Goal: Information Seeking & Learning: Understand process/instructions

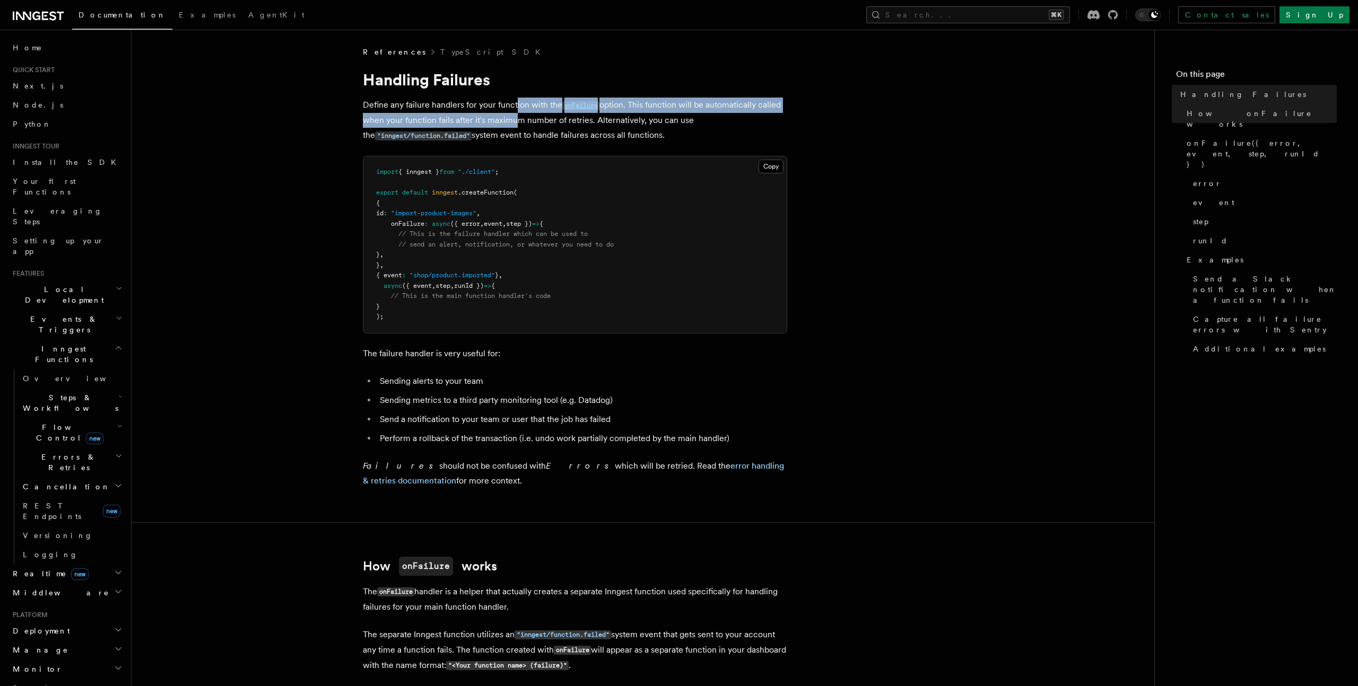
drag, startPoint x: 514, startPoint y: 100, endPoint x: 513, endPoint y: 117, distance: 16.5
click at [513, 117] on p "Define any failure handlers for your function with the onFailure option. This f…" at bounding box center [575, 121] width 424 height 46
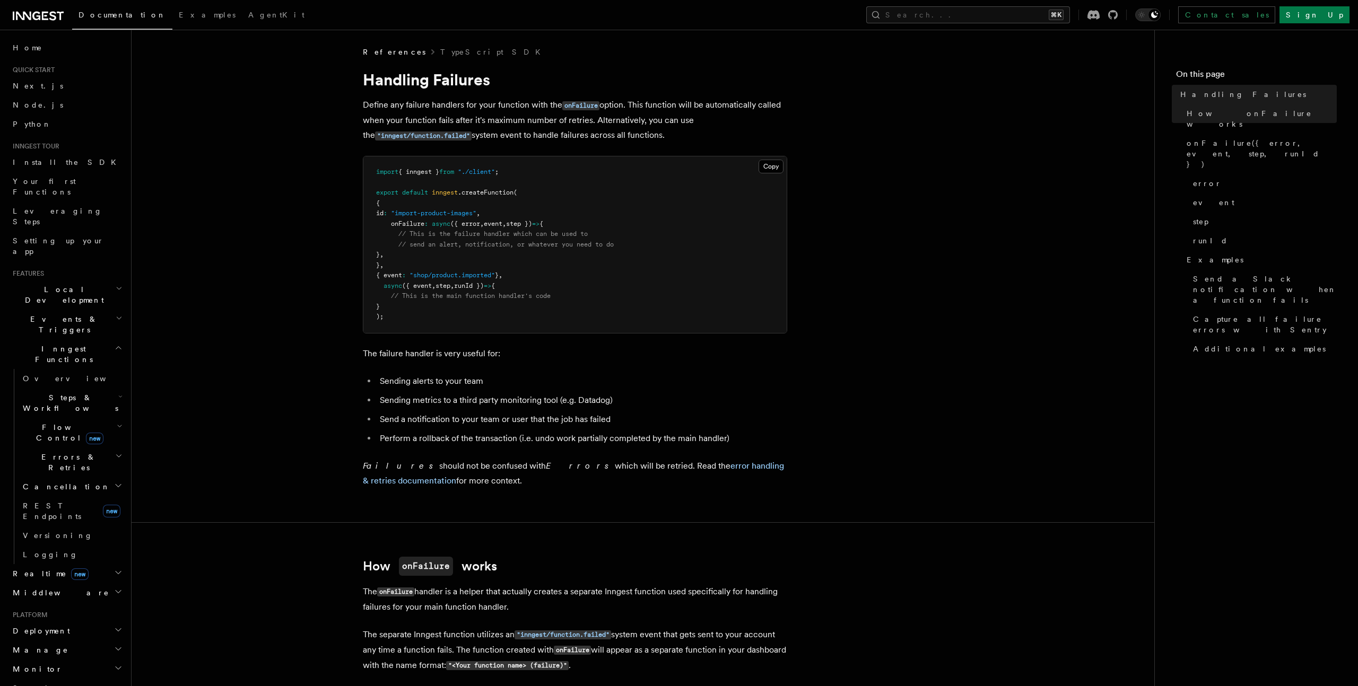
drag, startPoint x: 414, startPoint y: 121, endPoint x: 550, endPoint y: 120, distance: 135.8
click at [550, 120] on p "Define any failure handlers for your function with the onFailure option. This f…" at bounding box center [575, 121] width 424 height 46
drag, startPoint x: 483, startPoint y: 118, endPoint x: 428, endPoint y: 120, distance: 54.7
click at [428, 120] on p "Define any failure handlers for your function with the onFailure option. This f…" at bounding box center [575, 121] width 424 height 46
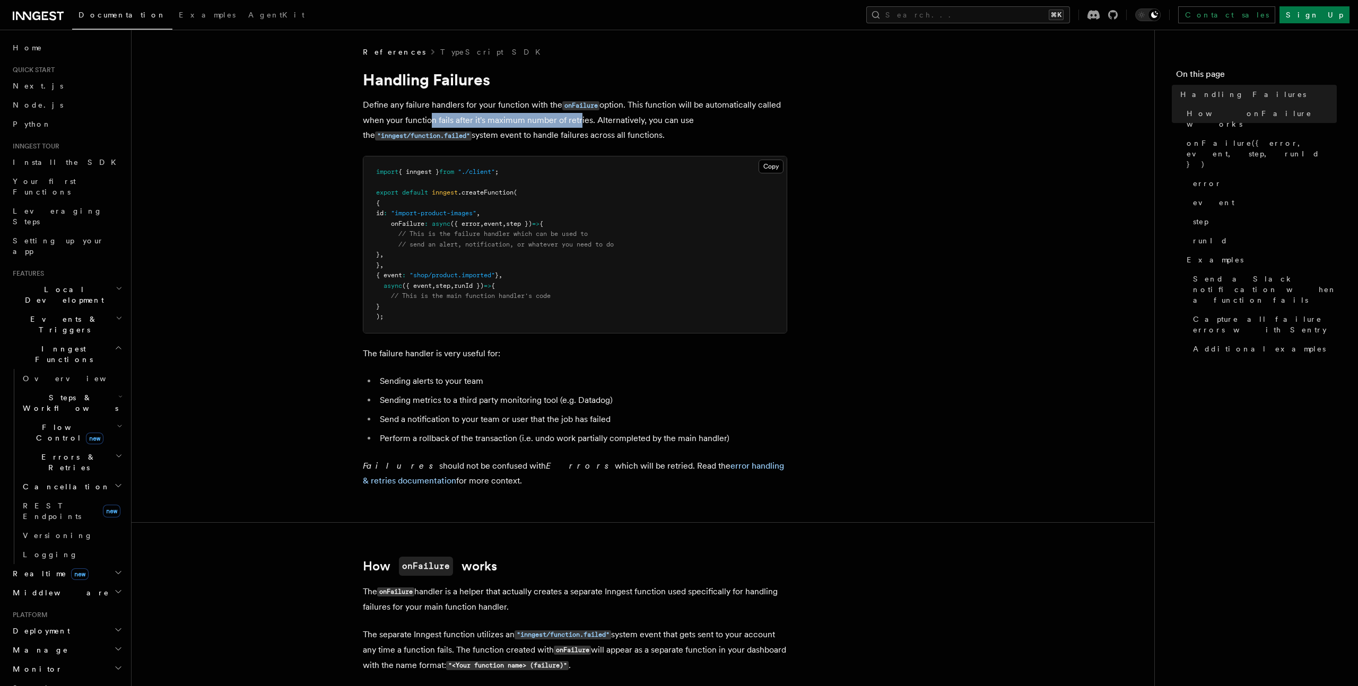
click at [428, 120] on p "Define any failure handlers for your function with the onFailure option. This f…" at bounding box center [575, 121] width 424 height 46
drag, startPoint x: 421, startPoint y: 124, endPoint x: 537, endPoint y: 118, distance: 116.3
click at [537, 118] on p "Define any failure handlers for your function with the onFailure option. This f…" at bounding box center [575, 121] width 424 height 46
drag, startPoint x: 480, startPoint y: 121, endPoint x: 605, endPoint y: 120, distance: 125.2
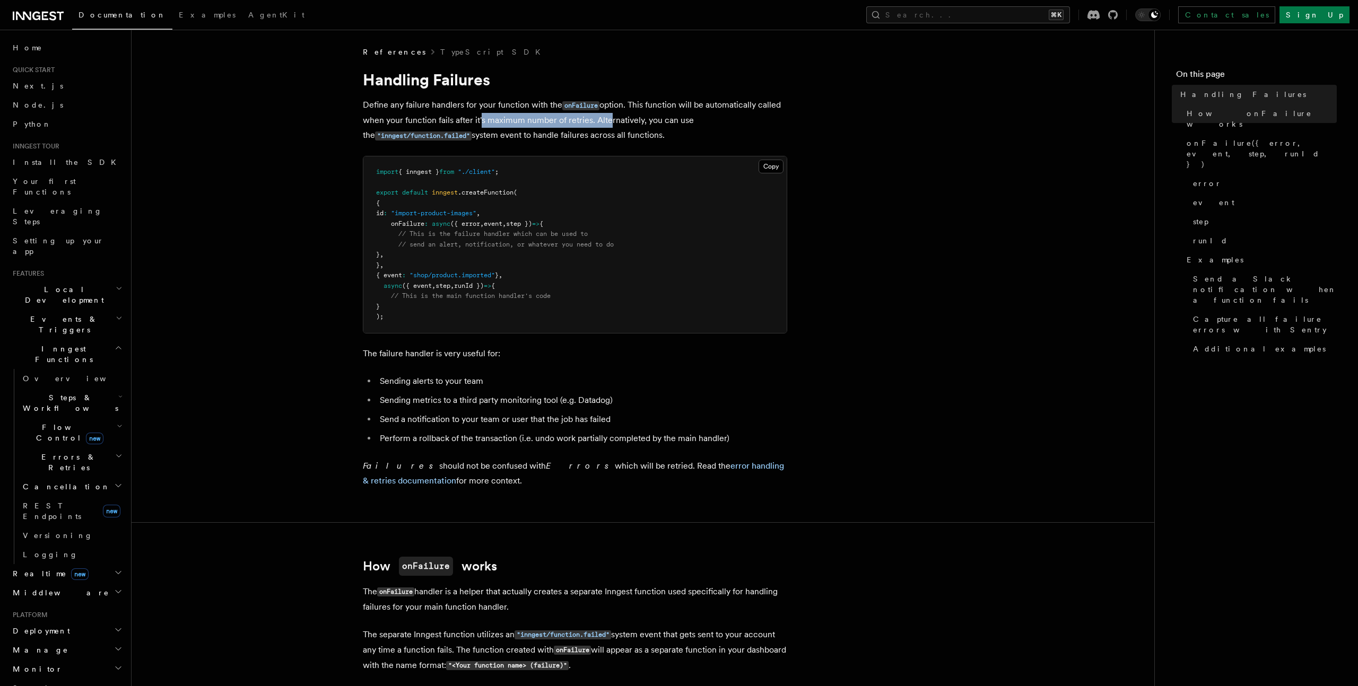
click at [605, 120] on p "Define any failure handlers for your function with the onFailure option. This f…" at bounding box center [575, 121] width 424 height 46
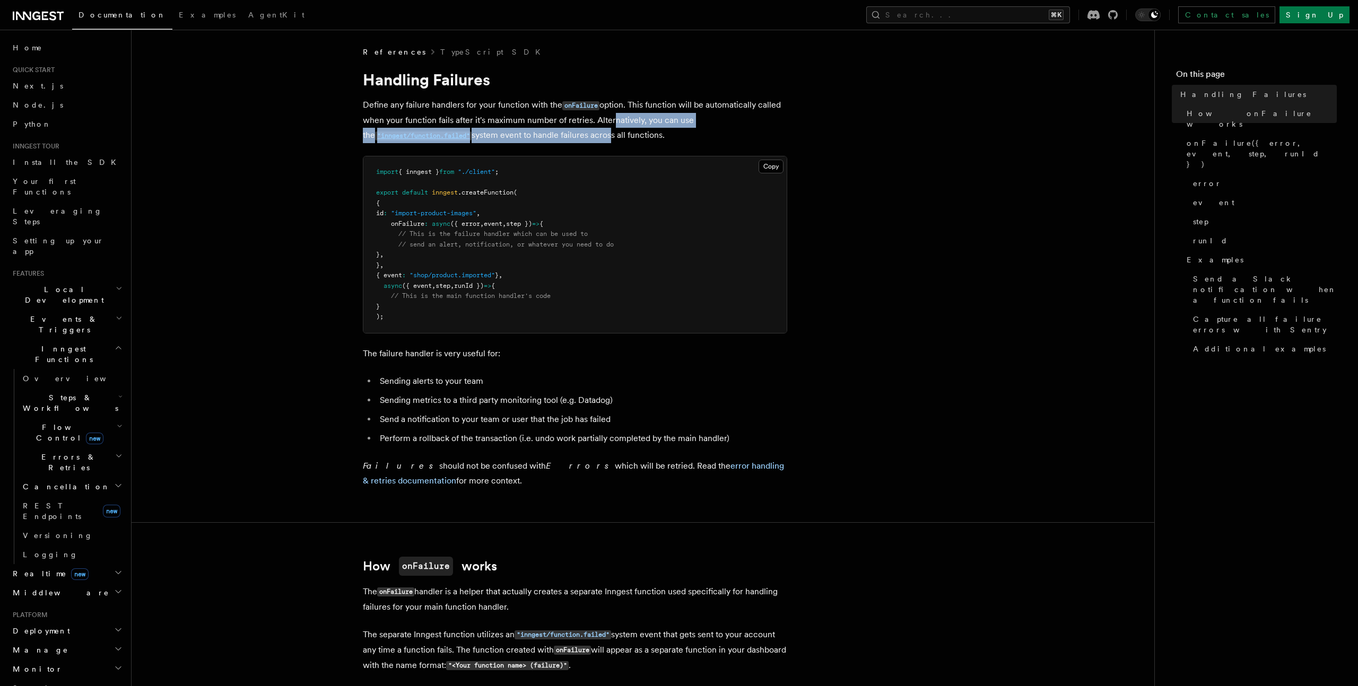
drag, startPoint x: 608, startPoint y: 114, endPoint x: 598, endPoint y: 140, distance: 27.9
click at [597, 140] on p "Define any failure handlers for your function with the onFailure option. This f…" at bounding box center [575, 121] width 424 height 46
click at [598, 140] on p "Define any failure handlers for your function with the onFailure option. This f…" at bounding box center [575, 121] width 424 height 46
drag, startPoint x: 607, startPoint y: 137, endPoint x: 521, endPoint y: 140, distance: 86.0
click at [521, 140] on p "Define any failure handlers for your function with the onFailure option. This f…" at bounding box center [575, 121] width 424 height 46
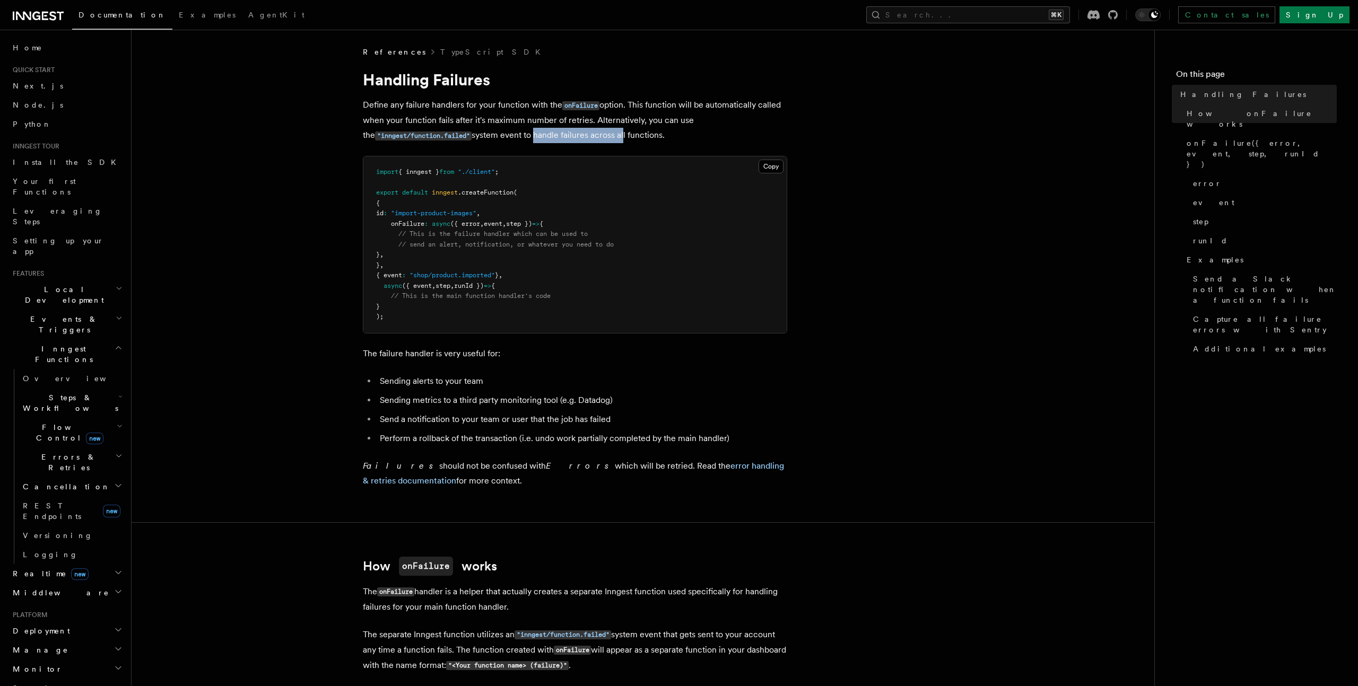
click at [521, 140] on p "Define any failure handlers for your function with the onFailure option. This f…" at bounding box center [575, 121] width 424 height 46
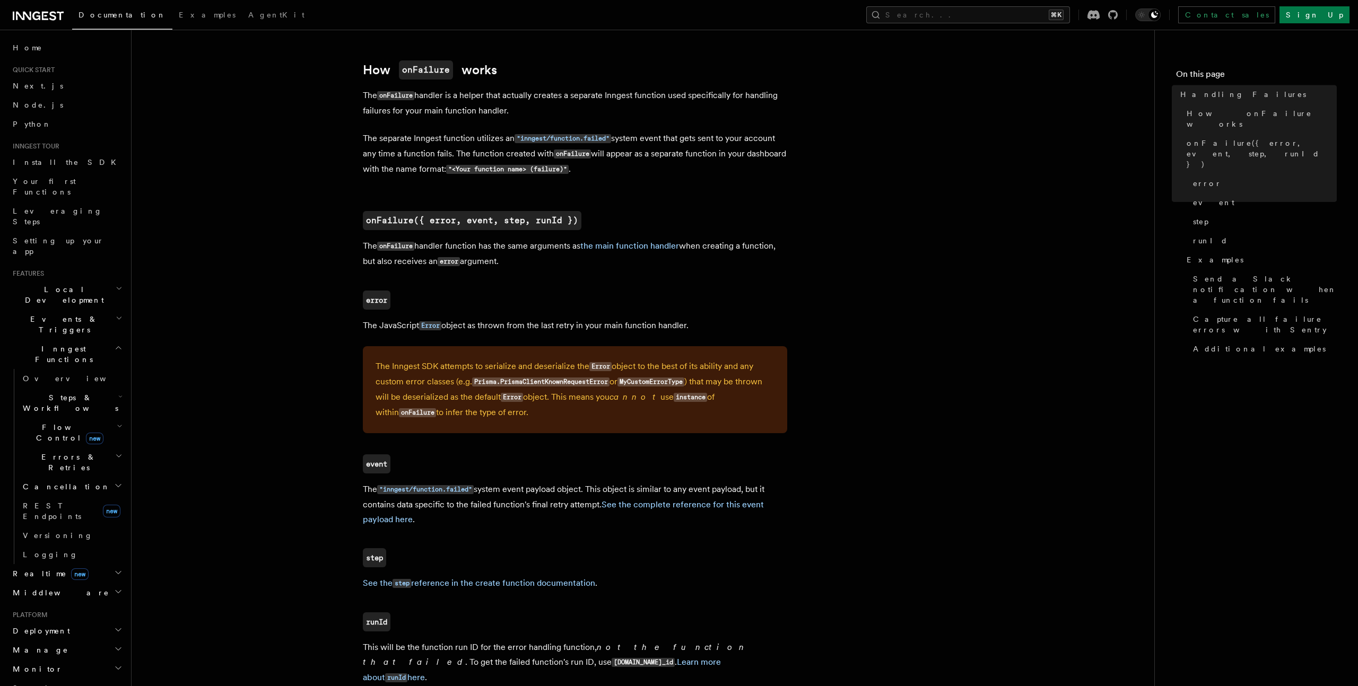
scroll to position [624, 0]
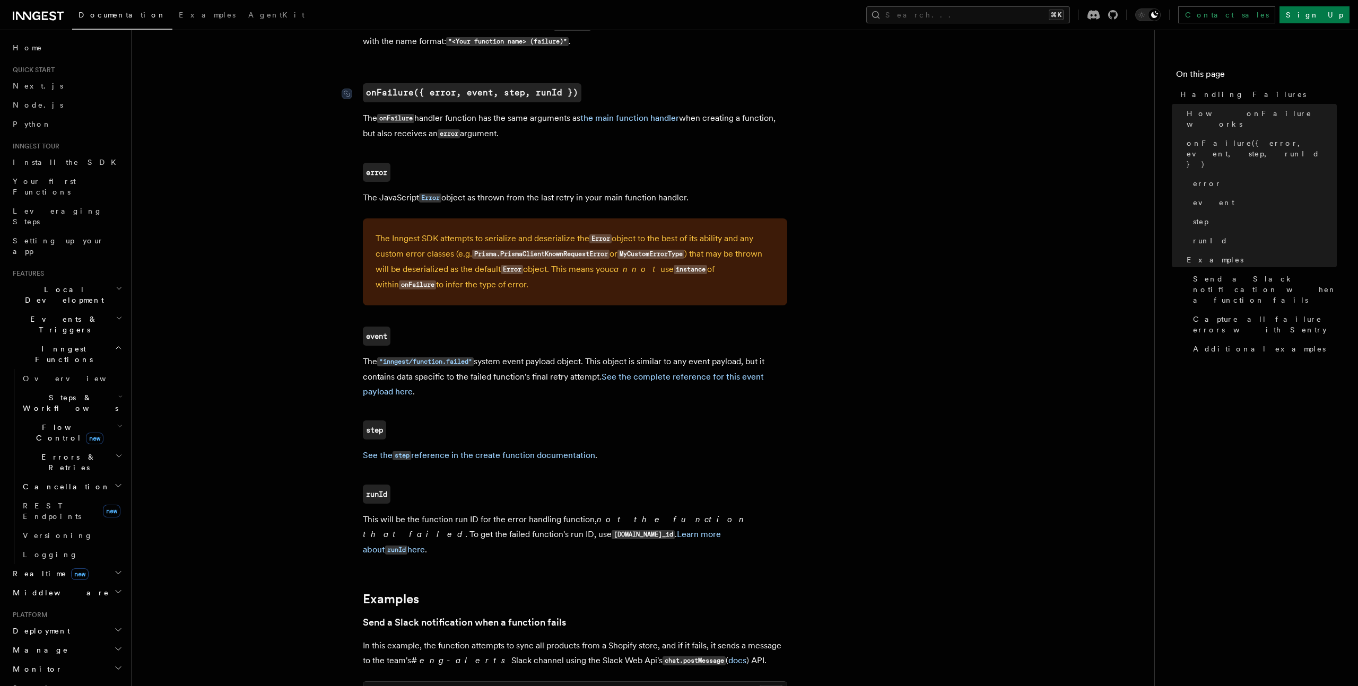
click at [443, 90] on code "onFailure({ error, event, step, runId })" at bounding box center [472, 92] width 219 height 19
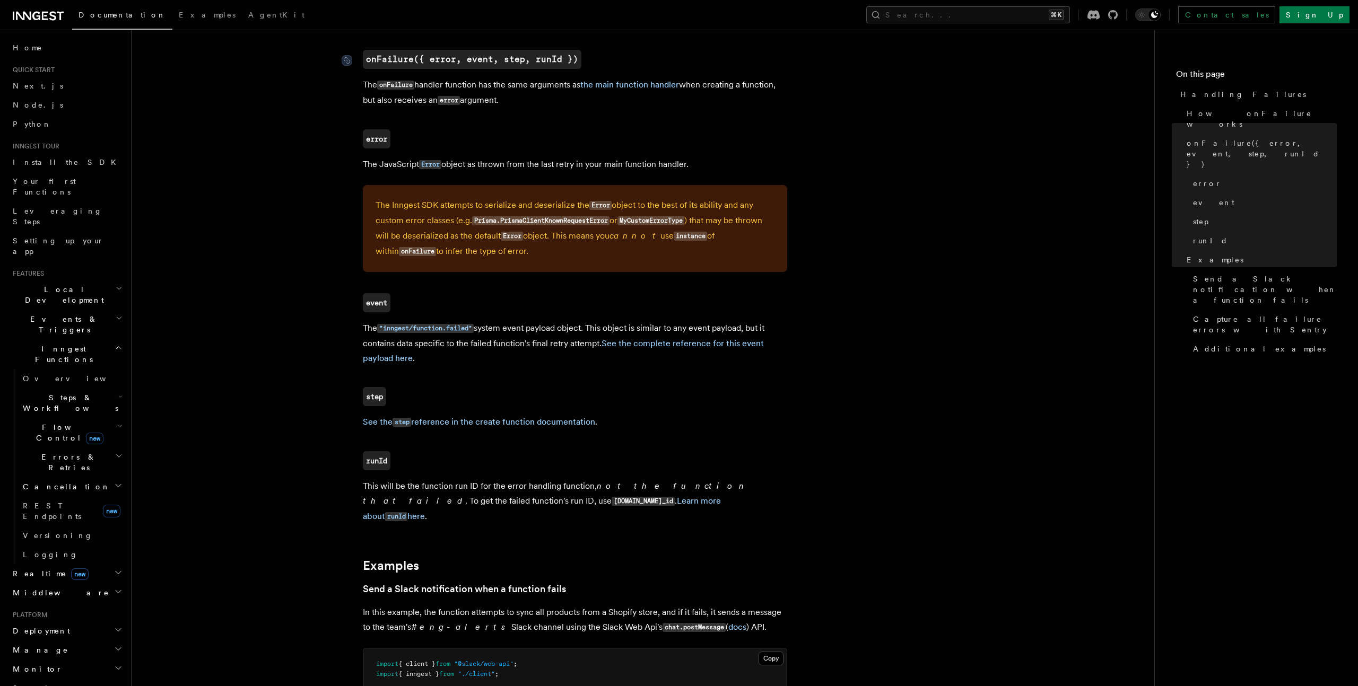
click at [448, 58] on code "onFailure({ error, event, step, runId })" at bounding box center [472, 59] width 219 height 19
drag, startPoint x: 613, startPoint y: 57, endPoint x: 352, endPoint y: 62, distance: 261.5
click at [363, 62] on h2 "onFailure({ error, event, step, runId })" at bounding box center [575, 59] width 424 height 19
copy code "onFailure({ error, event, step, runId })"
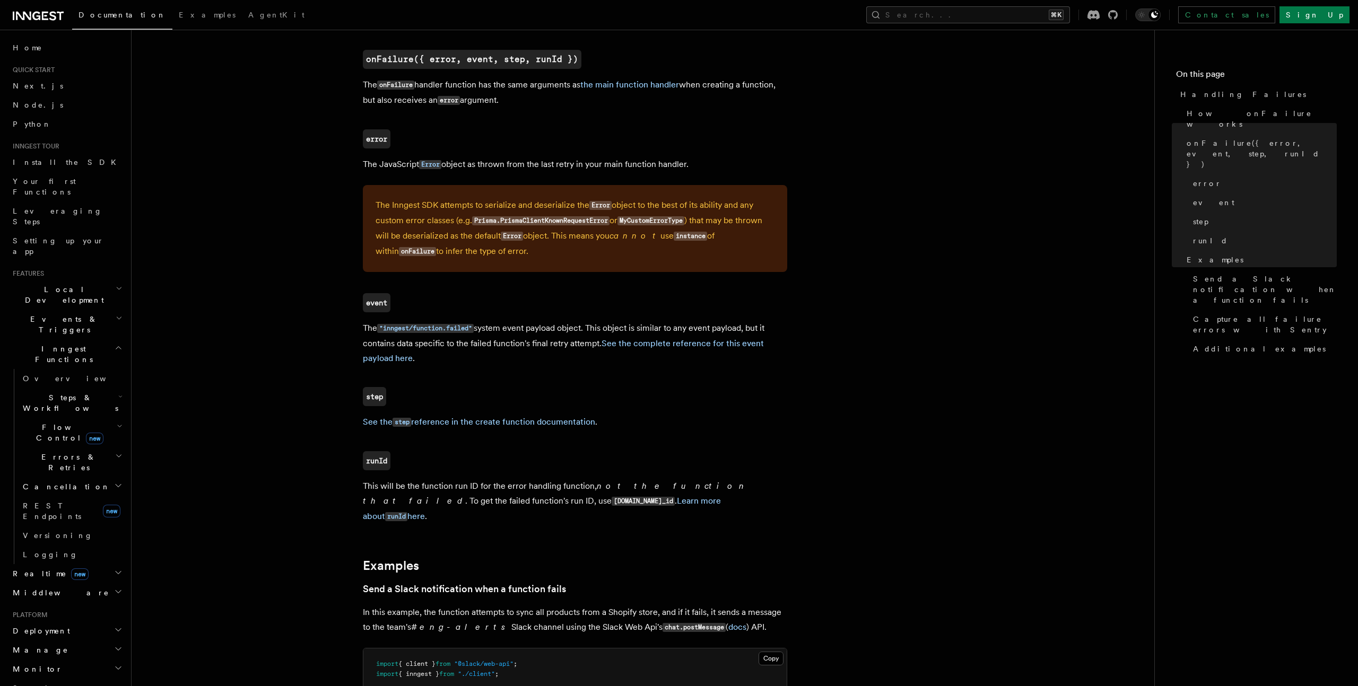
click at [822, 161] on article "References TypeScript SDK Handling Failures Define any failure handlers for you…" at bounding box center [643, 683] width 989 height 2589
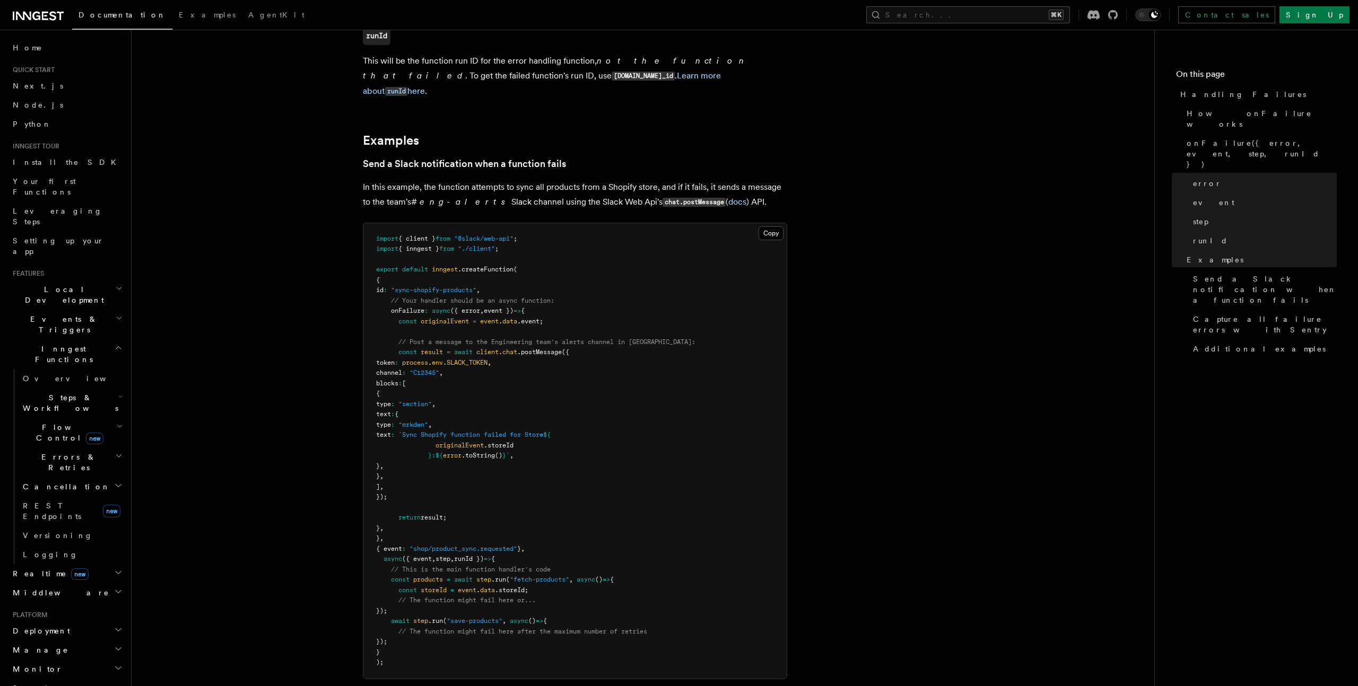
scroll to position [1087, 0]
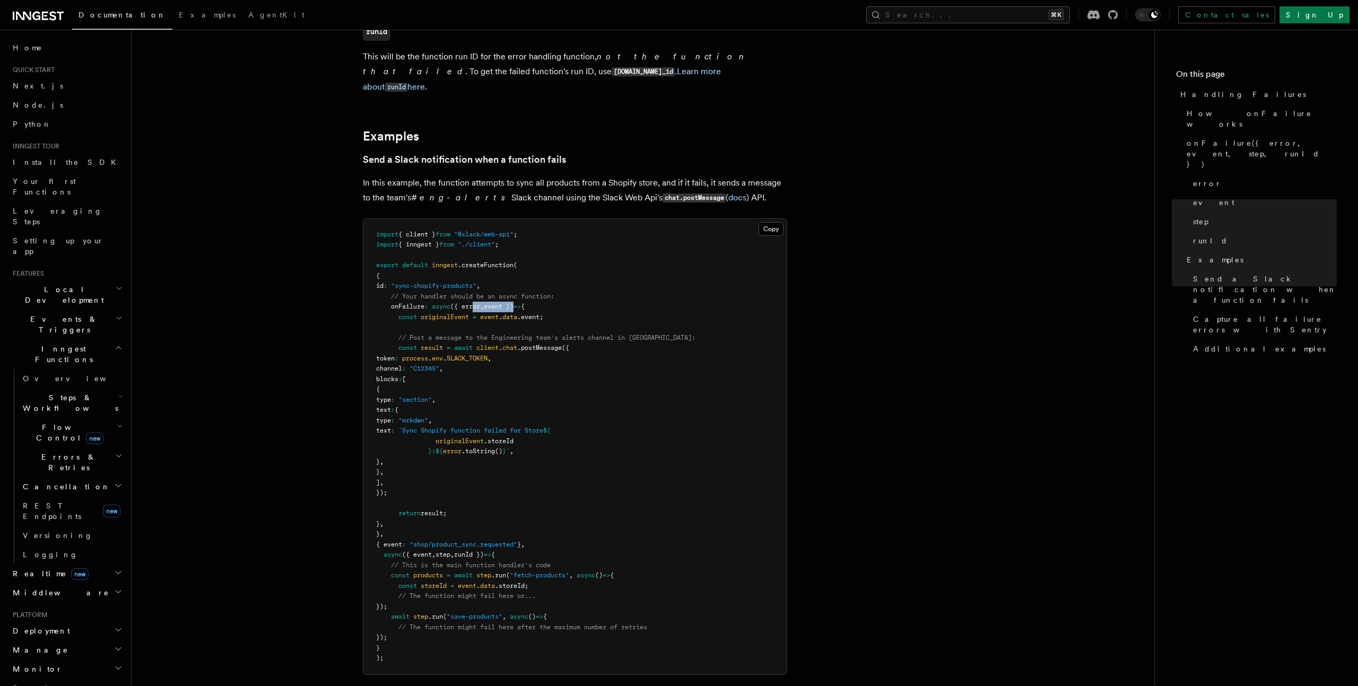
drag, startPoint x: 476, startPoint y: 295, endPoint x: 521, endPoint y: 294, distance: 44.6
click at [521, 303] on span "onFailure : async ({ error , event }) => {" at bounding box center [450, 306] width 149 height 7
click at [513, 303] on span "event })" at bounding box center [499, 306] width 30 height 7
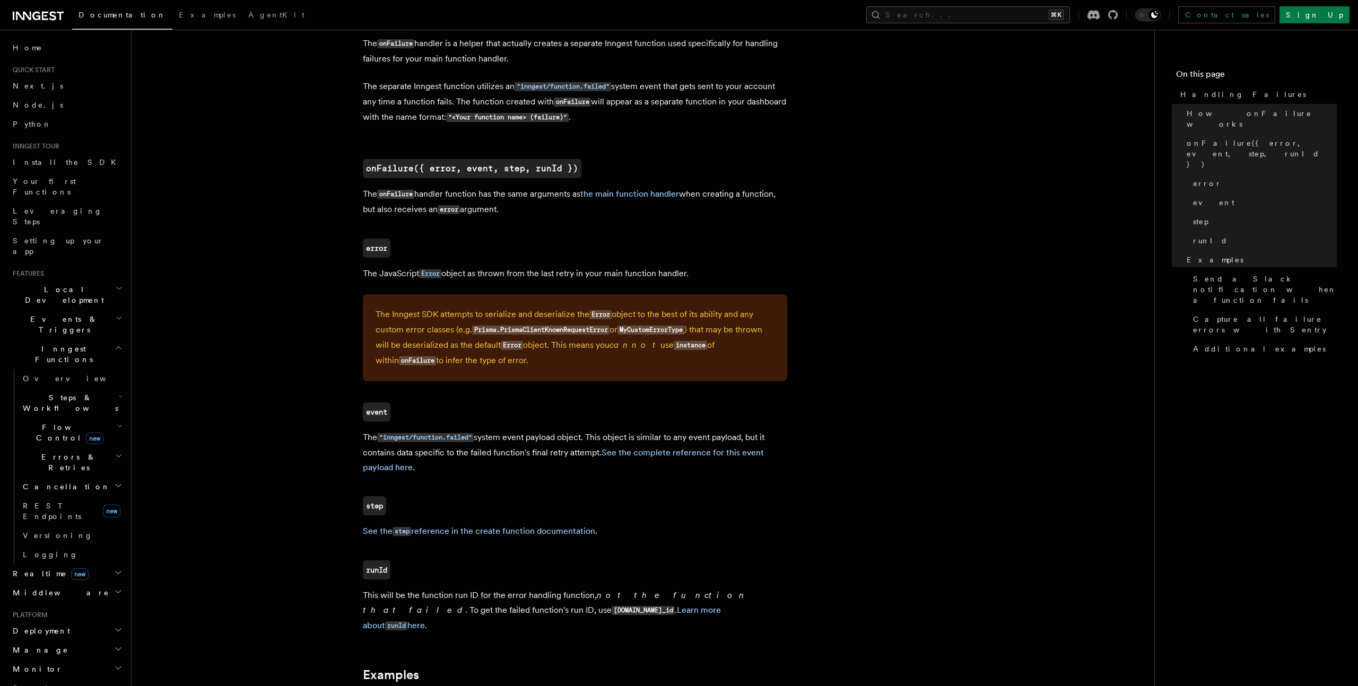
scroll to position [650, 0]
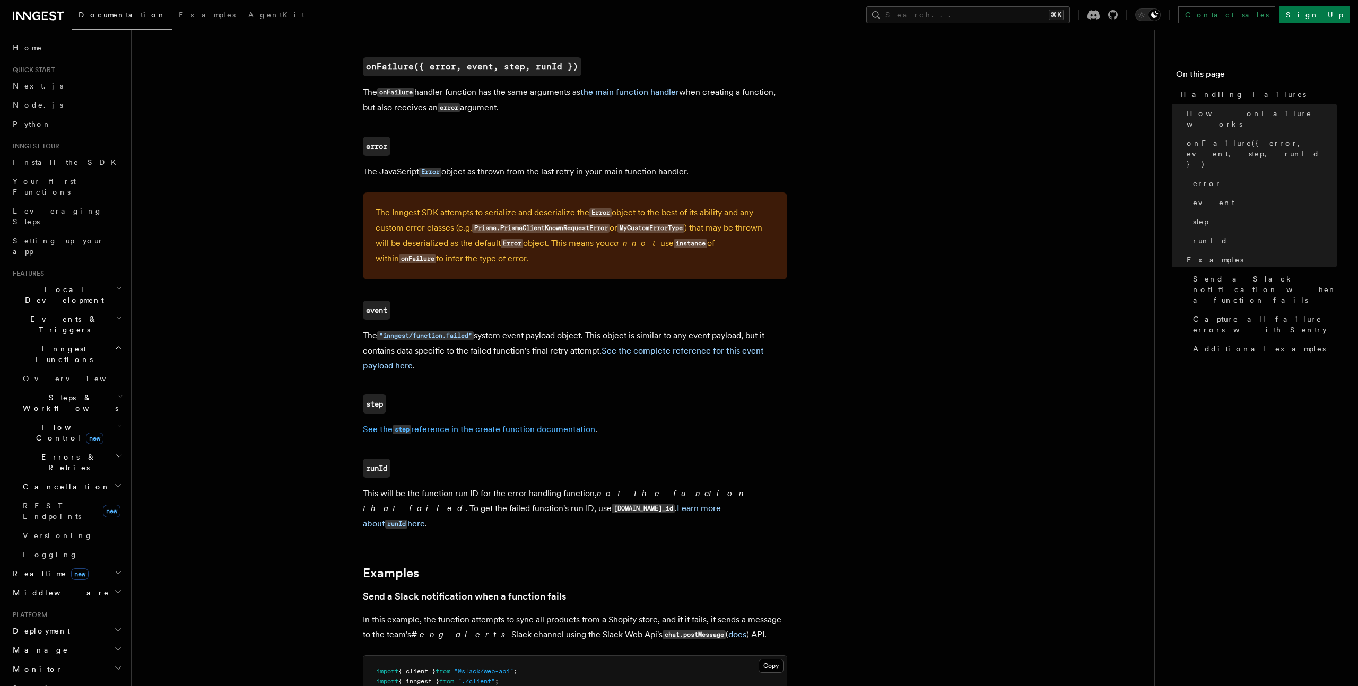
click at [447, 432] on link "See the step reference in the create function documentation" at bounding box center [479, 429] width 232 height 10
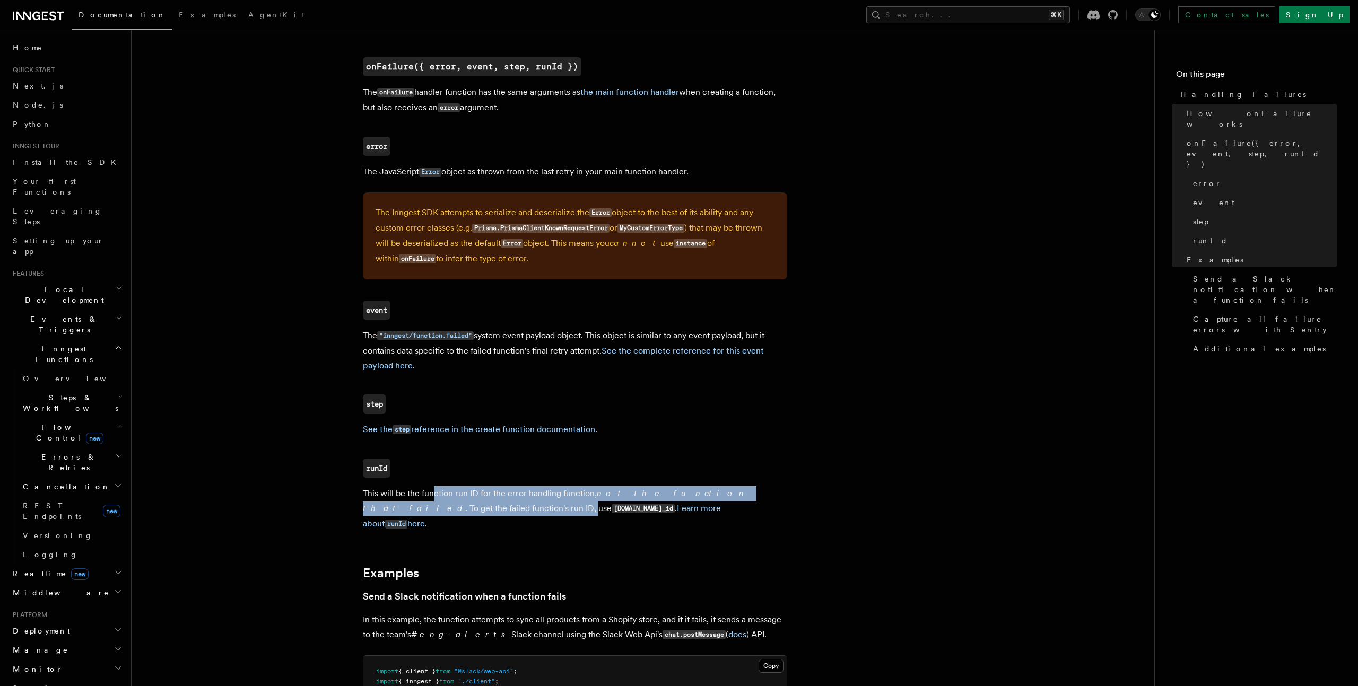
drag, startPoint x: 434, startPoint y: 497, endPoint x: 429, endPoint y: 508, distance: 12.8
click at [429, 507] on p "This will be the function run ID for the error handling function, not the funct…" at bounding box center [575, 509] width 424 height 46
click at [429, 508] on p "This will be the function run ID for the error handling function, not the funct…" at bounding box center [575, 509] width 424 height 46
drag, startPoint x: 435, startPoint y: 496, endPoint x: 432, endPoint y: 513, distance: 17.8
click at [432, 513] on p "This will be the function run ID for the error handling function, not the funct…" at bounding box center [575, 509] width 424 height 46
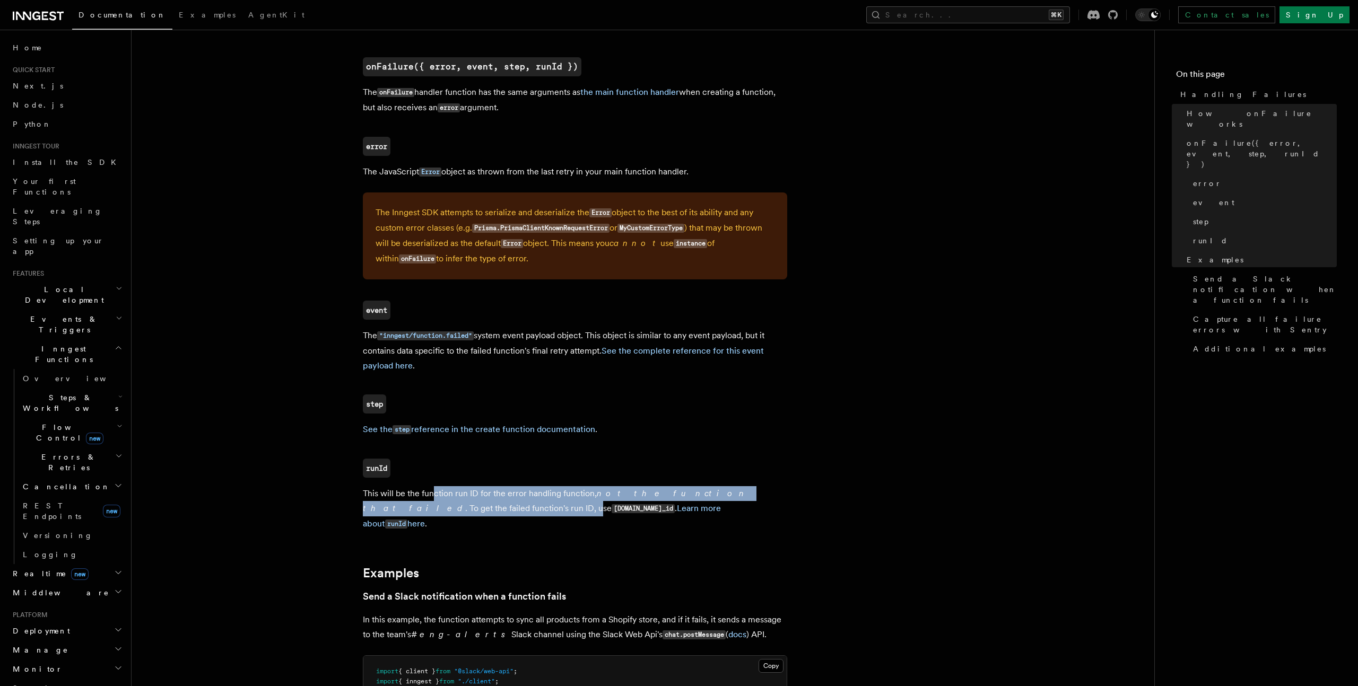
click at [432, 513] on p "This will be the function run ID for the error handling function, not the funct…" at bounding box center [575, 509] width 424 height 46
drag, startPoint x: 445, startPoint y: 500, endPoint x: 441, endPoint y: 511, distance: 12.2
click at [441, 511] on p "This will be the function run ID for the error handling function, not the funct…" at bounding box center [575, 509] width 424 height 46
click at [428, 510] on p "This will be the function run ID for the error handling function, not the funct…" at bounding box center [575, 509] width 424 height 46
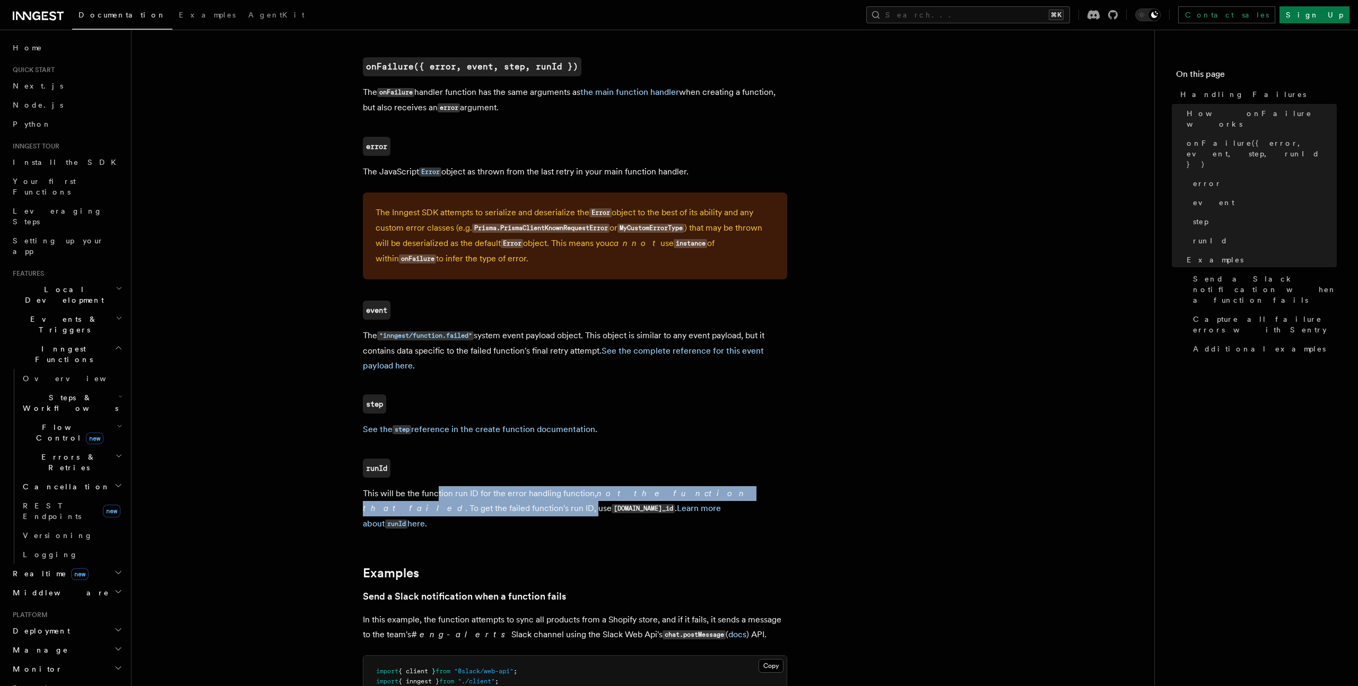
click at [428, 510] on p "This will be the function run ID for the error handling function, not the funct…" at bounding box center [575, 509] width 424 height 46
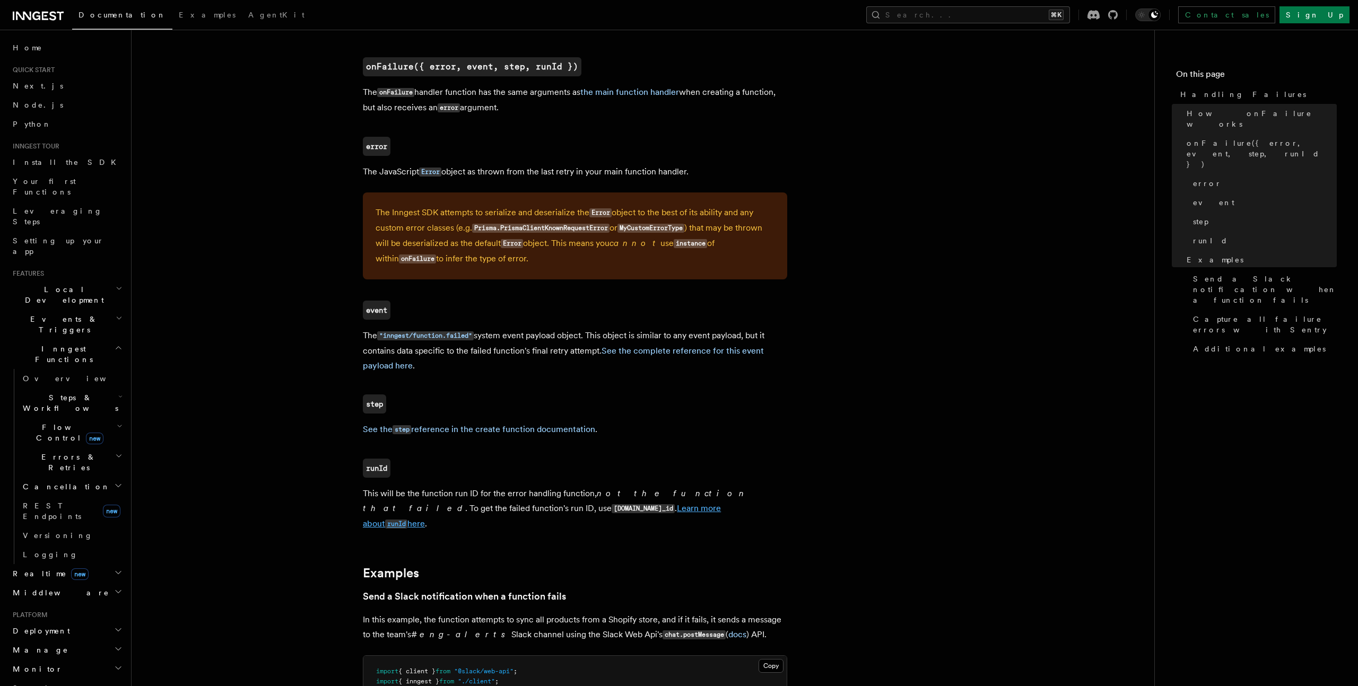
drag, startPoint x: 443, startPoint y: 513, endPoint x: 518, endPoint y: 511, distance: 75.3
click at [518, 511] on p "This will be the function run ID for the error handling function, not the funct…" at bounding box center [575, 509] width 424 height 46
click at [518, 511] on link "Learn more about runId here" at bounding box center [542, 515] width 358 height 25
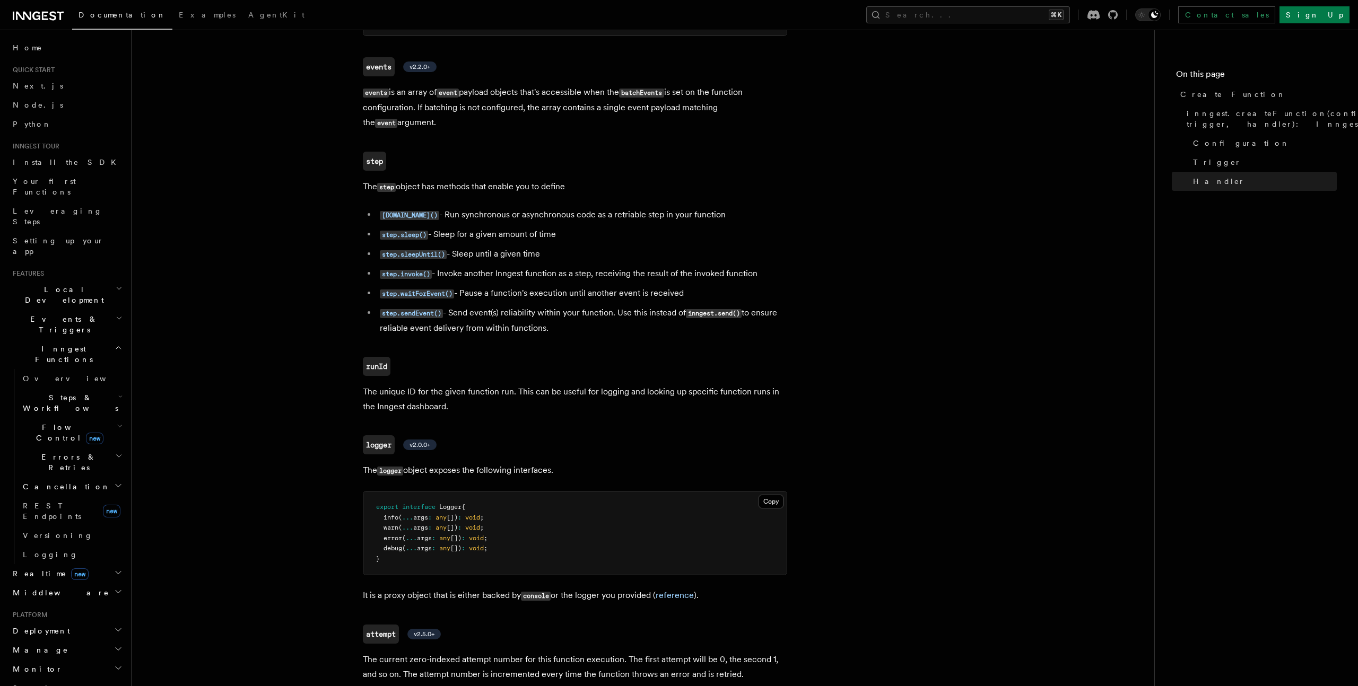
scroll to position [2244, 0]
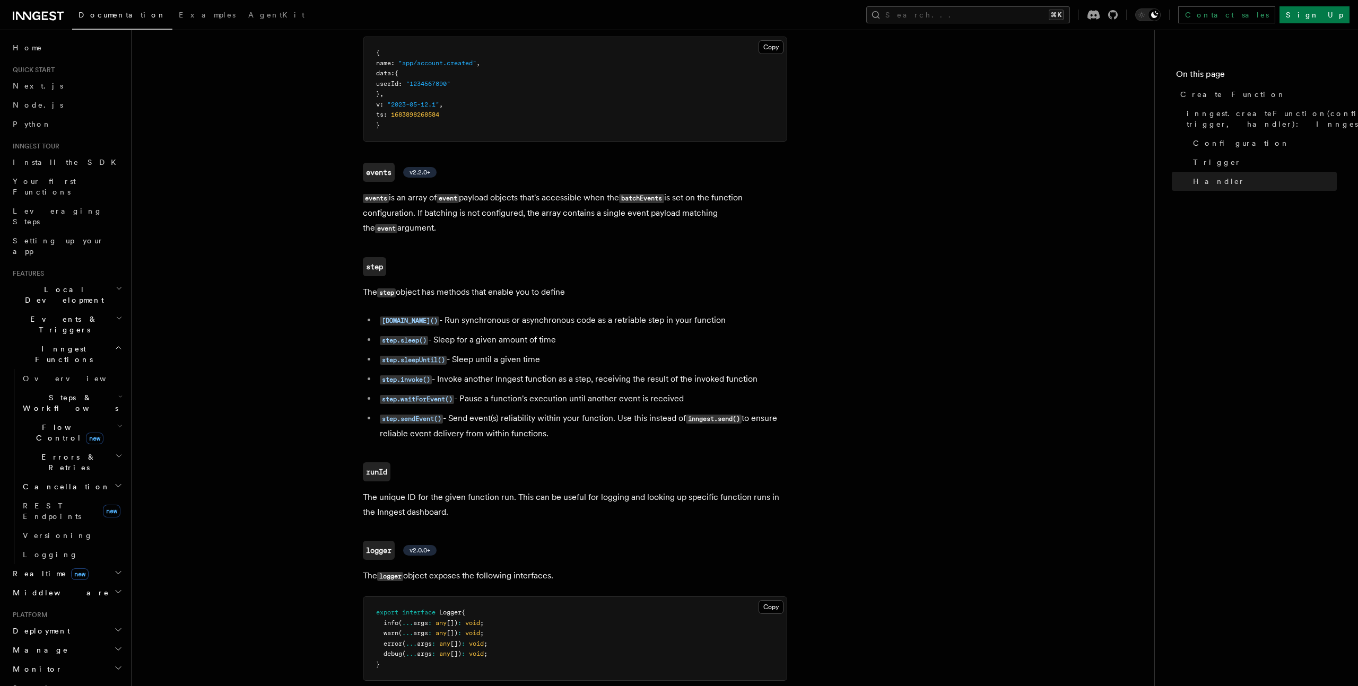
scroll to position [2136, 0]
drag, startPoint x: 455, startPoint y: 114, endPoint x: 607, endPoint y: 113, distance: 152.2
click at [607, 313] on li "[DOMAIN_NAME]() - Run synchronous or asynchronous code as a retriable step in y…" at bounding box center [582, 320] width 411 height 15
drag, startPoint x: 628, startPoint y: 113, endPoint x: 523, endPoint y: 114, distance: 105.0
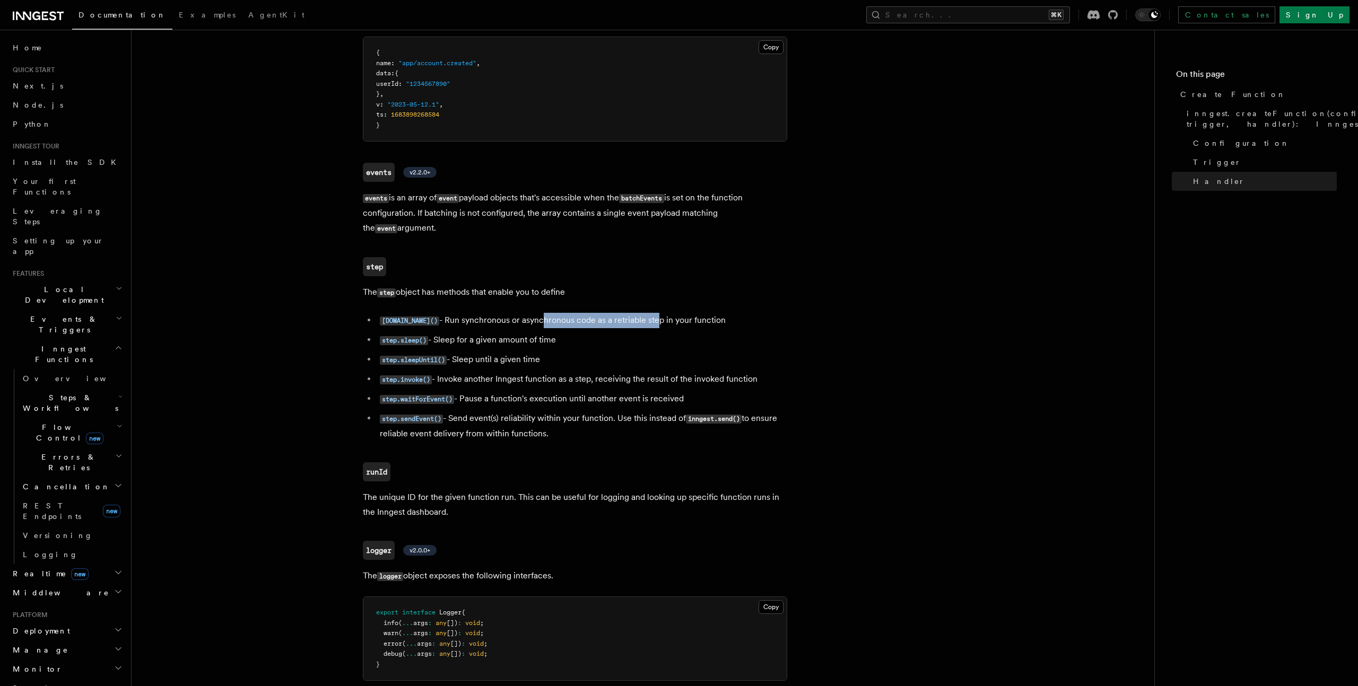
click at [523, 313] on li "step.run() - Run synchronous or asynchronous code as a retriable step in your f…" at bounding box center [582, 320] width 411 height 15
drag, startPoint x: 486, startPoint y: 115, endPoint x: 658, endPoint y: 114, distance: 171.9
click at [658, 313] on li "step.run() - Run synchronous or asynchronous code as a retriable step in your f…" at bounding box center [582, 320] width 411 height 15
